Goal: Task Accomplishment & Management: Complete application form

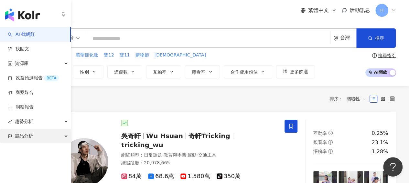
click at [20, 131] on span "競品分析" at bounding box center [24, 136] width 18 height 15
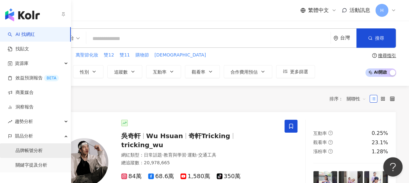
click at [30, 149] on link "品牌帳號分析" at bounding box center [29, 151] width 27 height 6
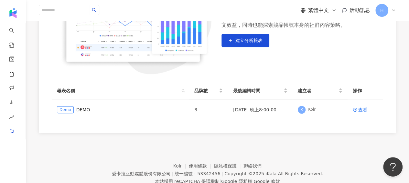
scroll to position [140, 0]
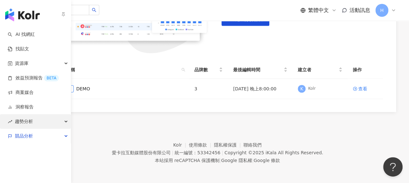
click at [13, 118] on div "趨勢分析" at bounding box center [35, 121] width 71 height 15
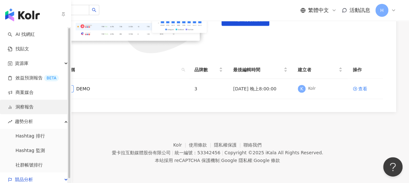
click at [34, 110] on link "洞察報告" at bounding box center [21, 107] width 26 height 6
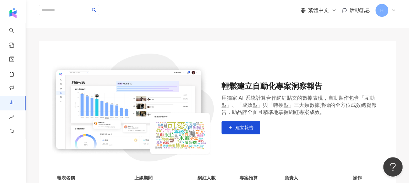
scroll to position [97, 0]
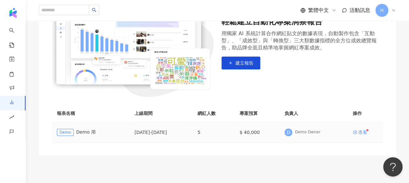
click at [359, 131] on div "查看" at bounding box center [362, 132] width 9 height 5
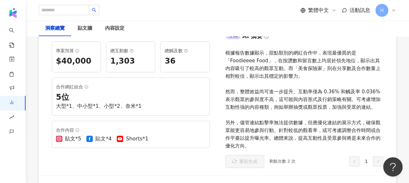
scroll to position [32, 0]
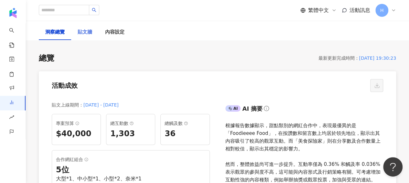
click at [81, 28] on div "貼文牆" at bounding box center [84, 33] width 27 height 16
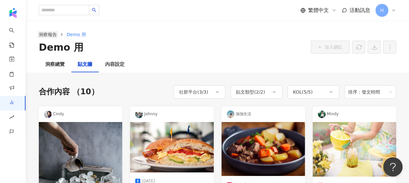
click at [50, 37] on link "洞察報告" at bounding box center [47, 34] width 21 height 7
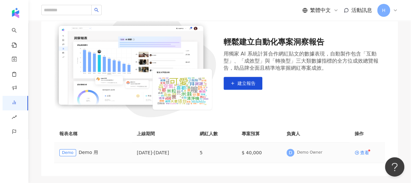
scroll to position [76, 0]
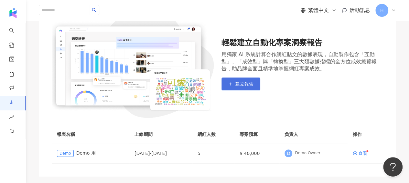
click at [253, 87] on button "建立報告" at bounding box center [240, 84] width 39 height 13
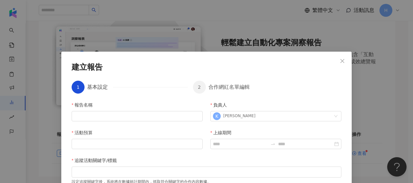
scroll to position [38, 0]
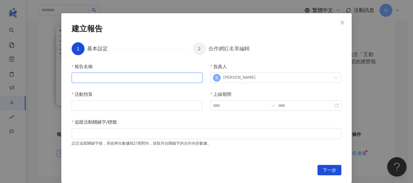
click at [161, 74] on input "報告名稱" at bounding box center [137, 78] width 131 height 10
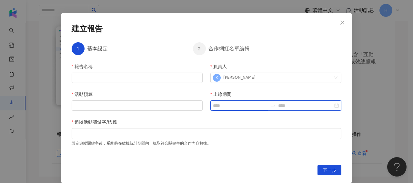
click at [237, 104] on input "上線期間" at bounding box center [240, 105] width 55 height 7
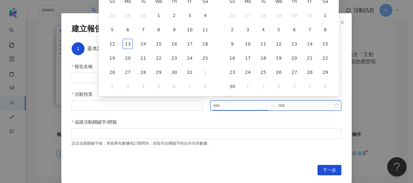
type input "**********"
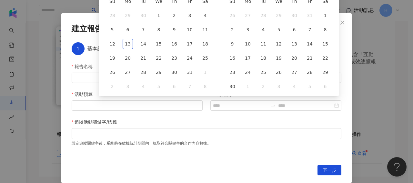
click at [344, 45] on div "建立報告 1 基本設定 2 合作網紅名單編輯 報告名稱 負責人 K [PERSON_NAME] 活動預算 上線期間 追蹤活動關鍵字/標籤 設定追蹤關鍵字後，系…" at bounding box center [206, 98] width 291 height 170
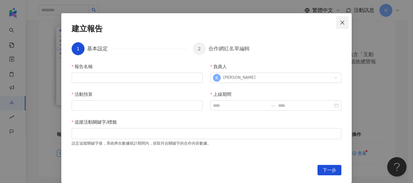
click at [340, 24] on icon "close" at bounding box center [342, 22] width 5 height 5
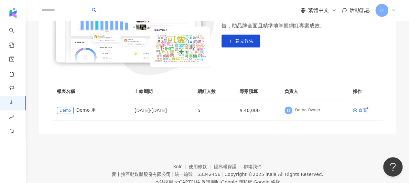
scroll to position [140, 0]
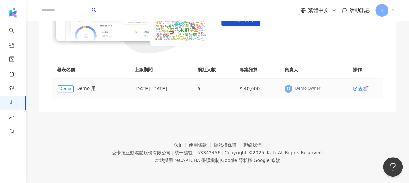
click at [90, 88] on div "Demo Demo 用" at bounding box center [90, 88] width 67 height 7
click at [358, 88] on div "查看" at bounding box center [362, 89] width 9 height 5
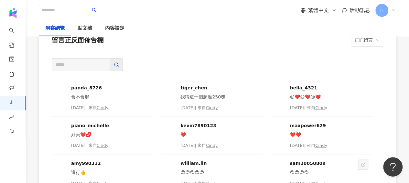
scroll to position [1647, 0]
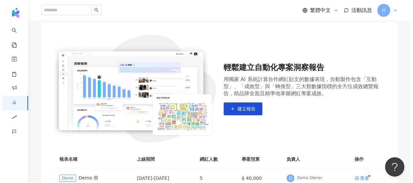
scroll to position [65, 0]
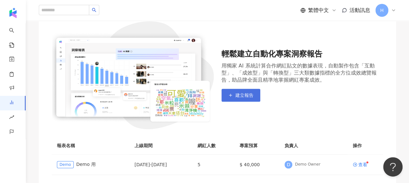
click at [247, 99] on button "建立報告" at bounding box center [240, 95] width 39 height 13
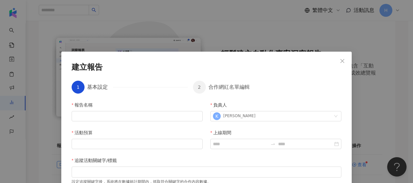
scroll to position [38, 0]
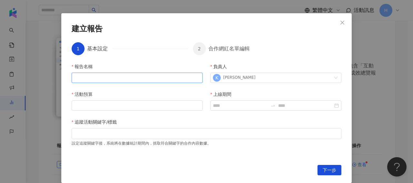
click at [128, 81] on input "報告名稱" at bounding box center [137, 78] width 131 height 10
type input "*"
type input "*********"
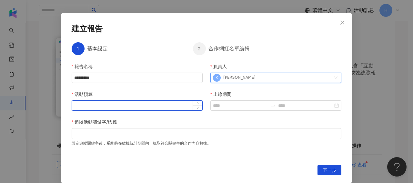
click at [117, 103] on input "活動預算" at bounding box center [137, 106] width 130 height 10
type input "*****"
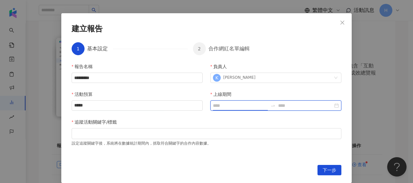
click at [231, 105] on input "上線期間" at bounding box center [240, 105] width 55 height 7
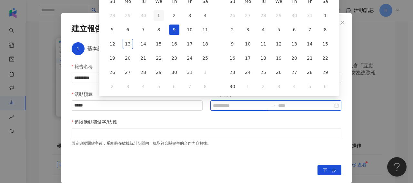
type input "**********"
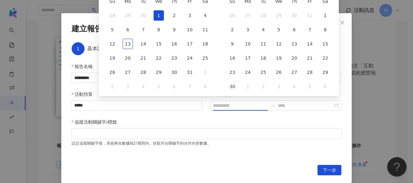
click at [161, 17] on div "1" at bounding box center [159, 15] width 10 height 10
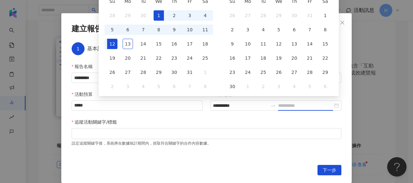
click at [115, 46] on div "12" at bounding box center [112, 44] width 10 height 10
type input "**********"
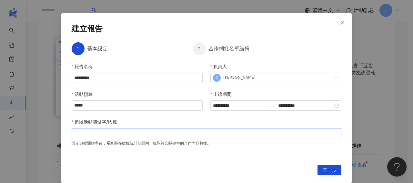
click at [132, 136] on div at bounding box center [206, 133] width 267 height 5
type input "*"
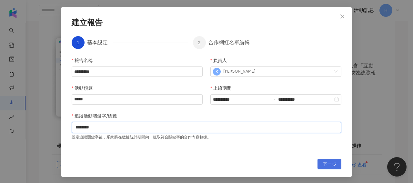
scroll to position [46, 0]
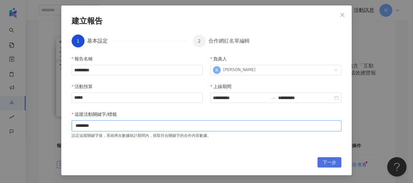
type input "********"
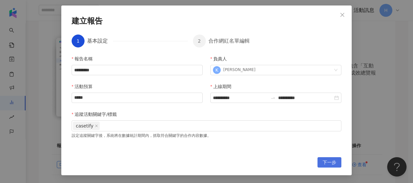
click at [324, 162] on span "下一步" at bounding box center [330, 163] width 14 height 10
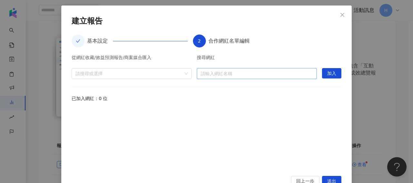
click at [197, 76] on div "請輸入網紅名稱" at bounding box center [257, 73] width 120 height 11
click at [169, 74] on div at bounding box center [128, 73] width 111 height 5
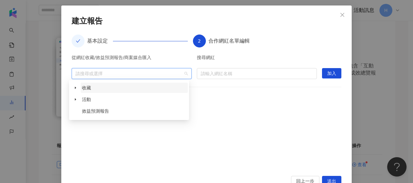
click at [158, 87] on span "收藏" at bounding box center [134, 88] width 107 height 10
click at [81, 102] on span "活動" at bounding box center [134, 99] width 107 height 10
click at [78, 88] on span at bounding box center [75, 88] width 10 height 10
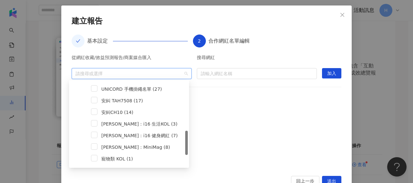
scroll to position [194, 0]
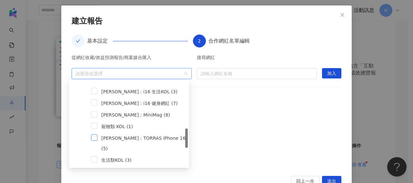
click at [96, 140] on span at bounding box center [94, 137] width 6 height 6
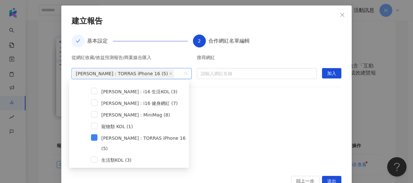
click at [269, 95] on div "已加入網紅：0 位" at bounding box center [207, 98] width 270 height 7
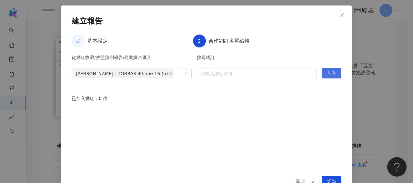
click at [323, 72] on button "加入" at bounding box center [331, 73] width 19 height 10
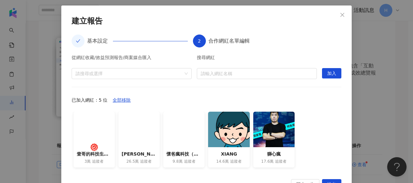
scroll to position [68, 0]
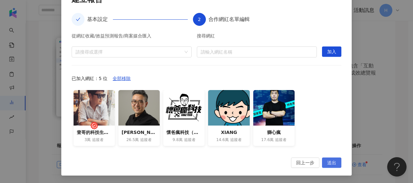
click at [328, 160] on span "送出" at bounding box center [332, 163] width 9 height 10
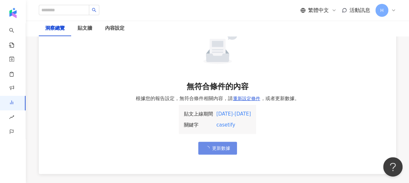
scroll to position [65, 0]
